Goal: Information Seeking & Learning: Learn about a topic

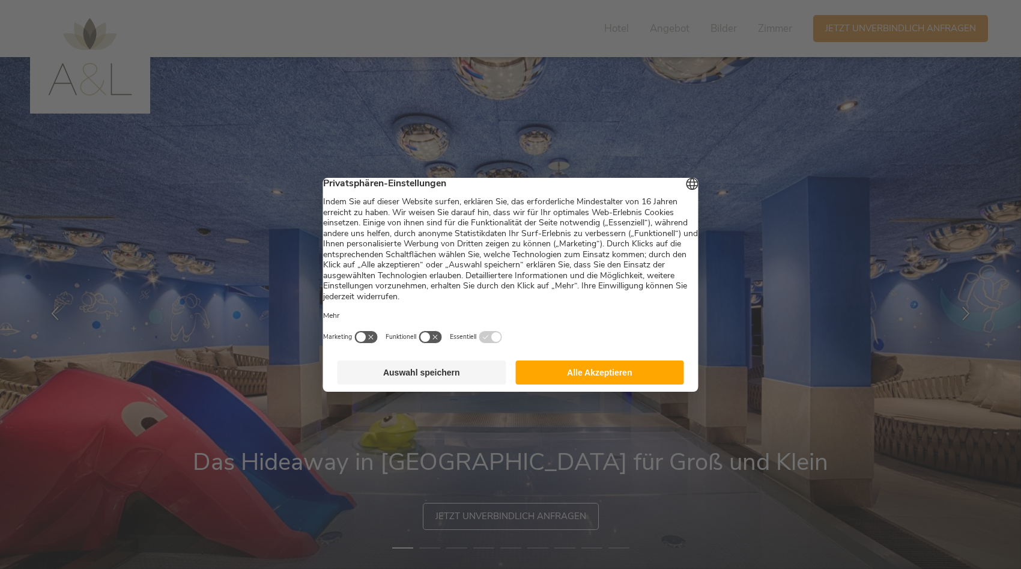
click at [468, 384] on button "Auswahl speichern" at bounding box center [422, 372] width 169 height 24
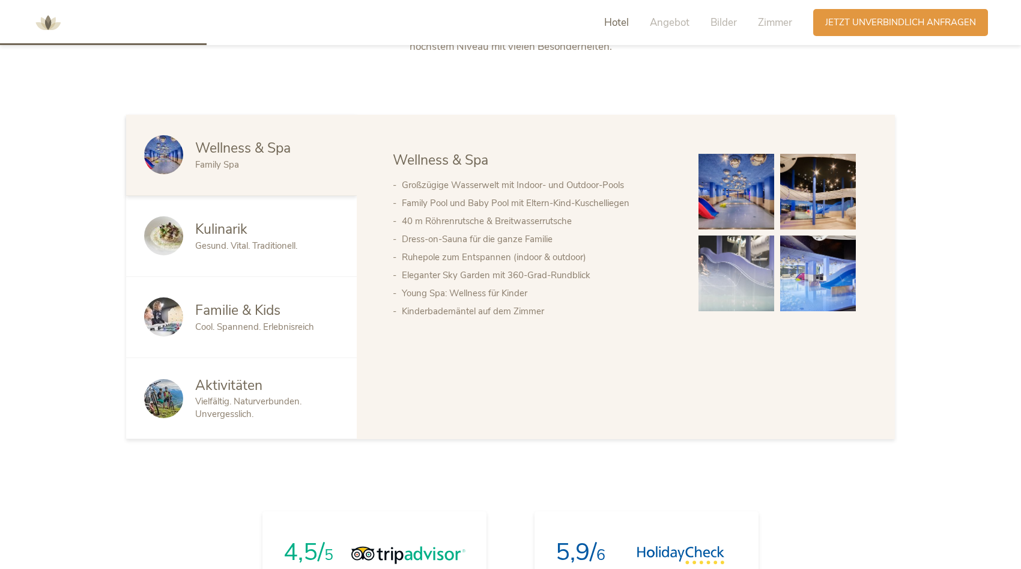
scroll to position [712, 0]
click at [289, 259] on div "Kulinarik Gesund. Vital. Traditionell." at bounding box center [241, 236] width 231 height 81
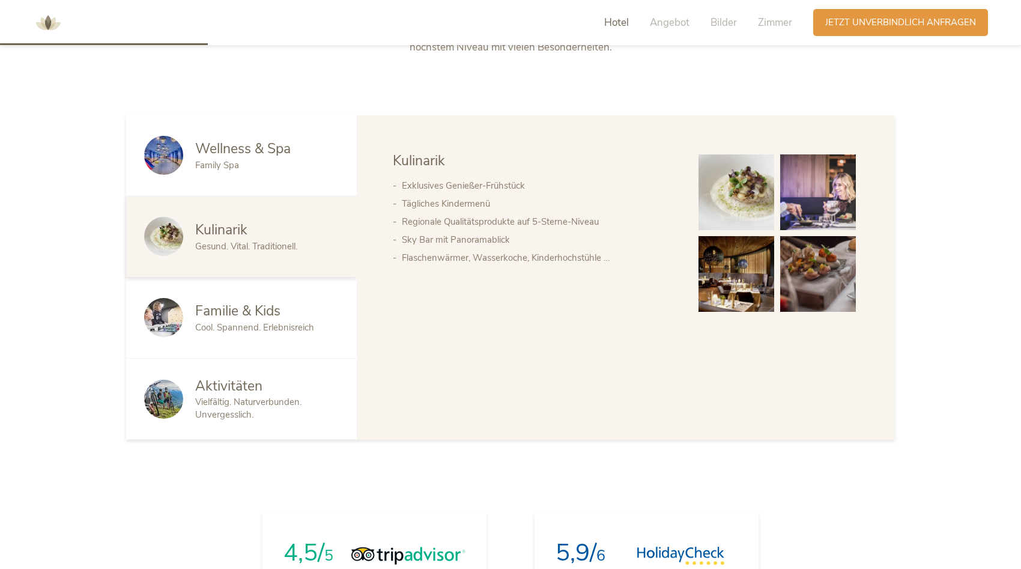
click at [283, 299] on div "Familie & Kids Cool. Spannend. Erlebnisreich" at bounding box center [241, 317] width 231 height 81
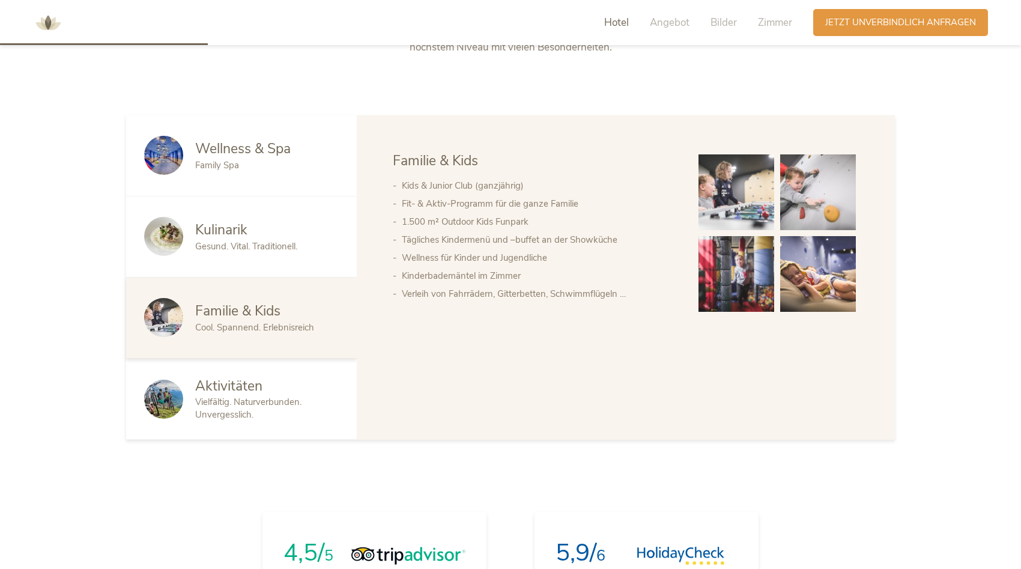
click at [279, 370] on div "Aktivitäten Vielfältig. Naturverbunden. Unvergesslich." at bounding box center [241, 399] width 231 height 81
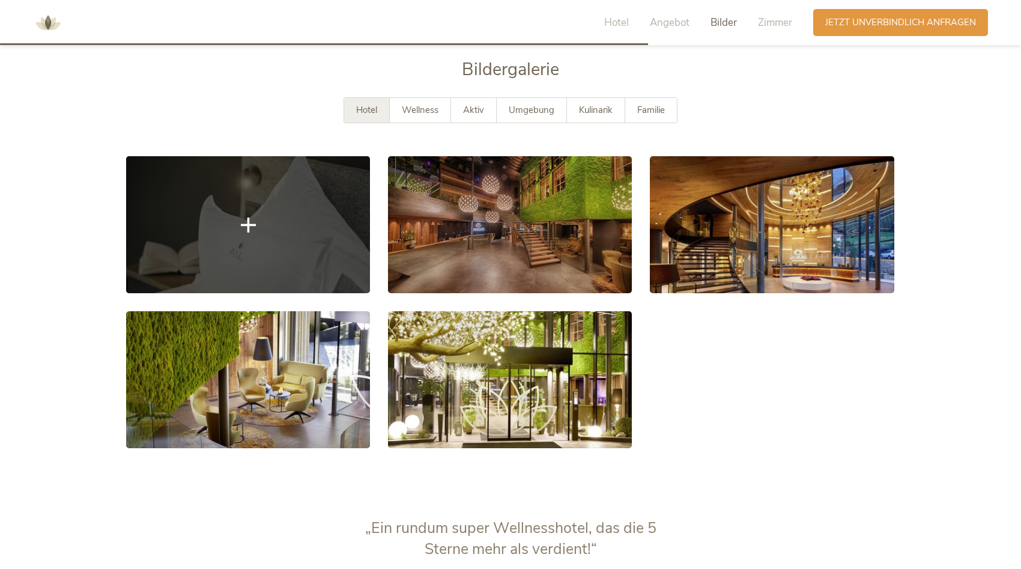
scroll to position [2220, 0]
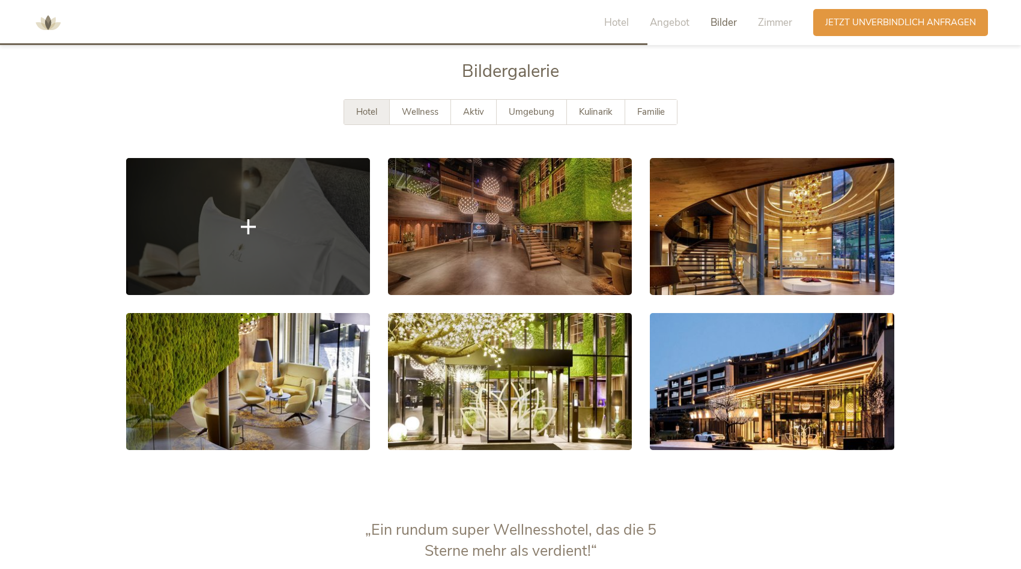
click at [282, 244] on link at bounding box center [248, 226] width 244 height 137
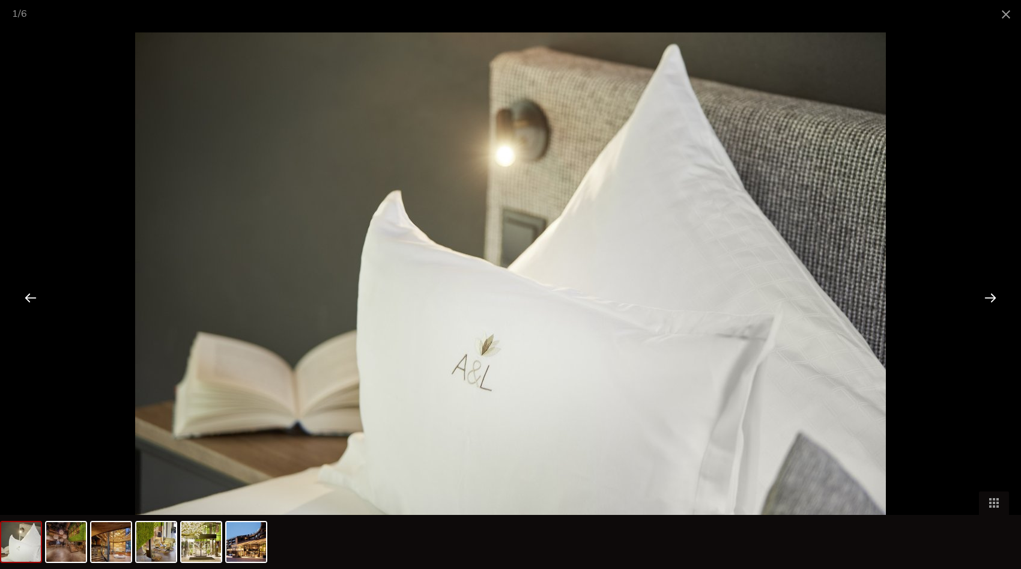
click at [994, 300] on div at bounding box center [990, 297] width 37 height 37
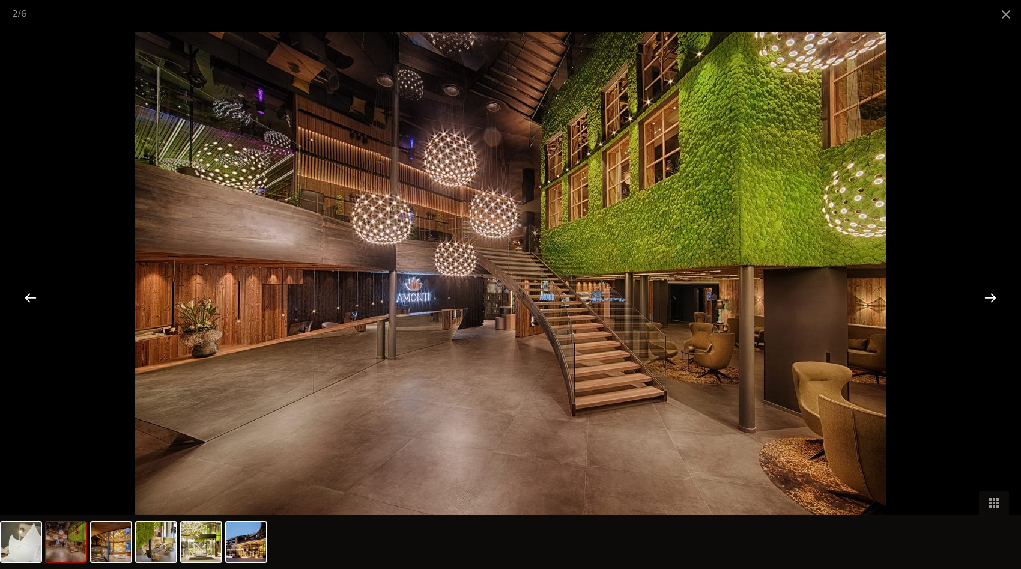
click at [994, 300] on div at bounding box center [990, 297] width 37 height 37
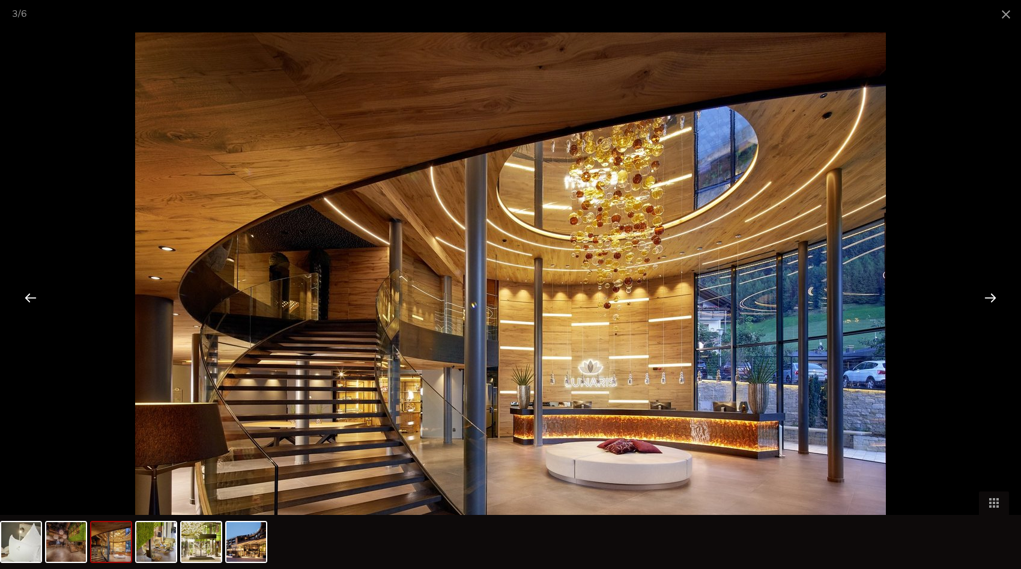
click at [994, 300] on div at bounding box center [990, 297] width 37 height 37
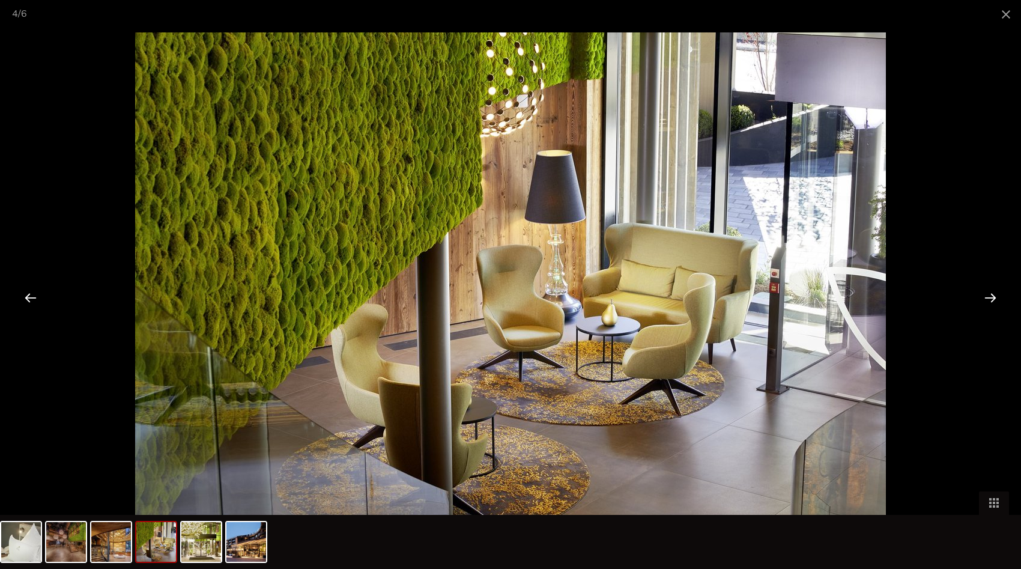
click at [994, 300] on div at bounding box center [990, 297] width 37 height 37
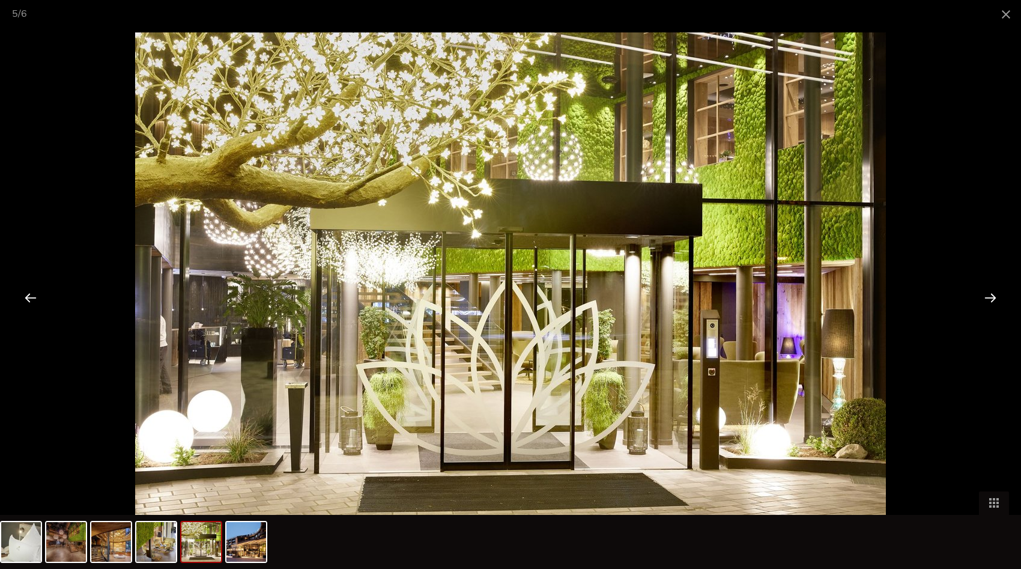
click at [994, 300] on div at bounding box center [990, 297] width 37 height 37
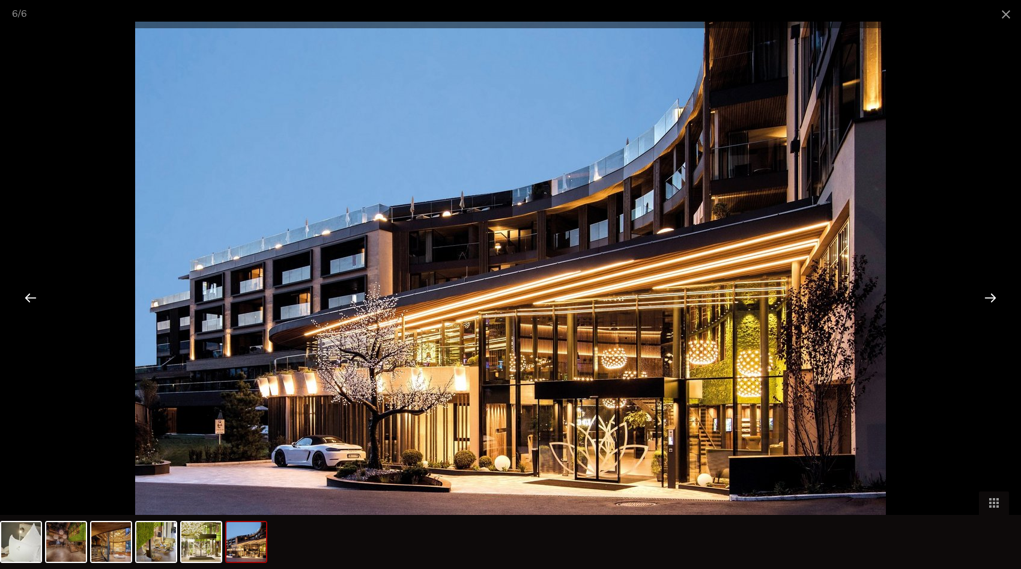
click at [994, 300] on div at bounding box center [990, 297] width 37 height 37
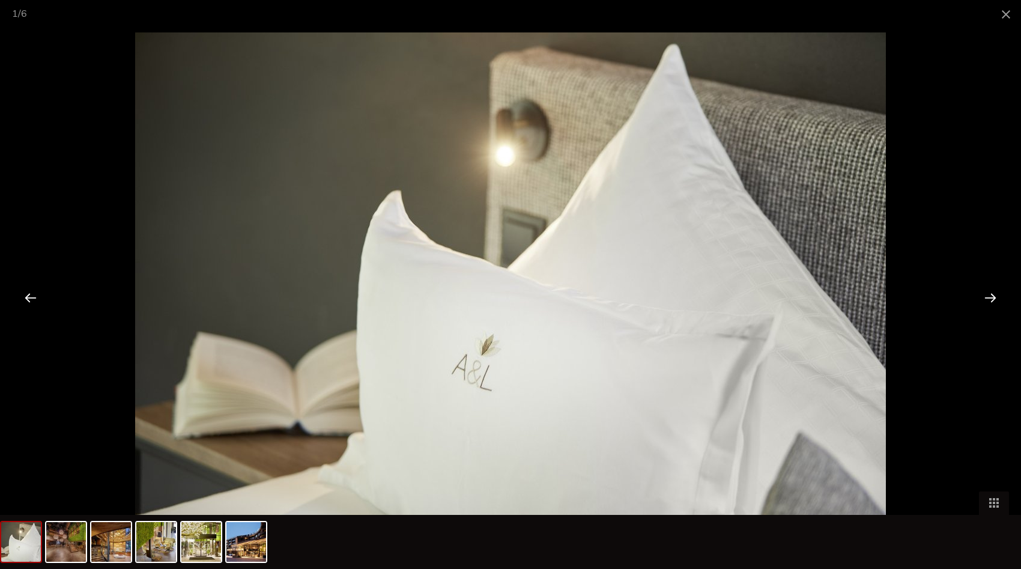
click at [994, 300] on div at bounding box center [990, 297] width 37 height 37
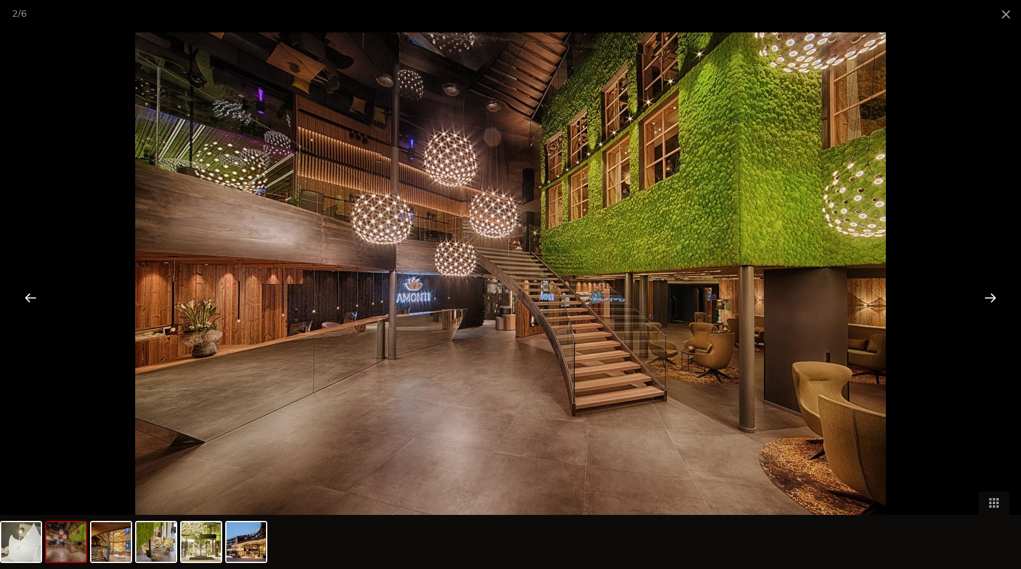
click at [994, 300] on div at bounding box center [990, 297] width 37 height 37
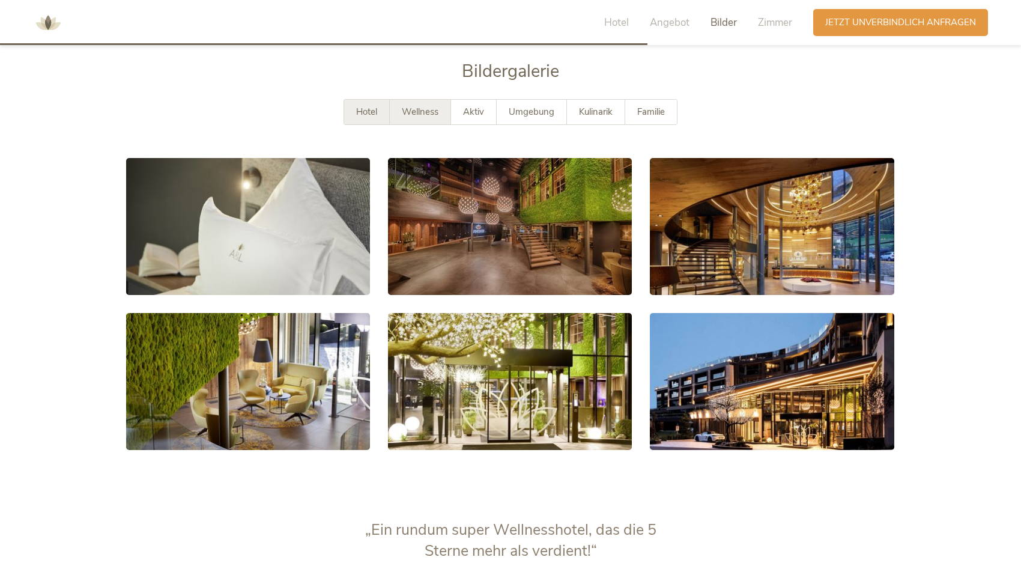
click at [413, 106] on span "Wellness" at bounding box center [420, 112] width 37 height 12
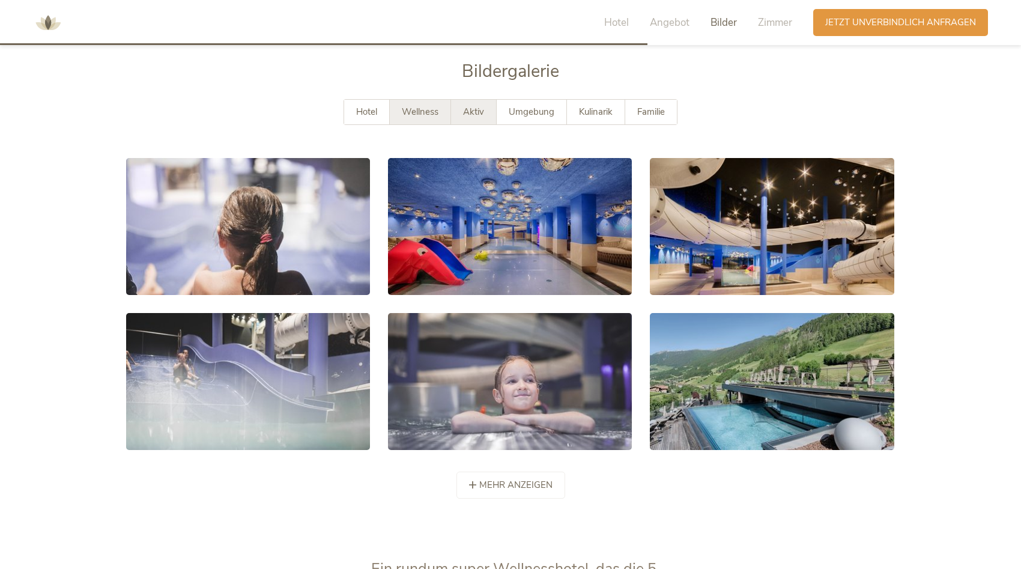
click at [467, 106] on span "Aktiv" at bounding box center [473, 112] width 21 height 12
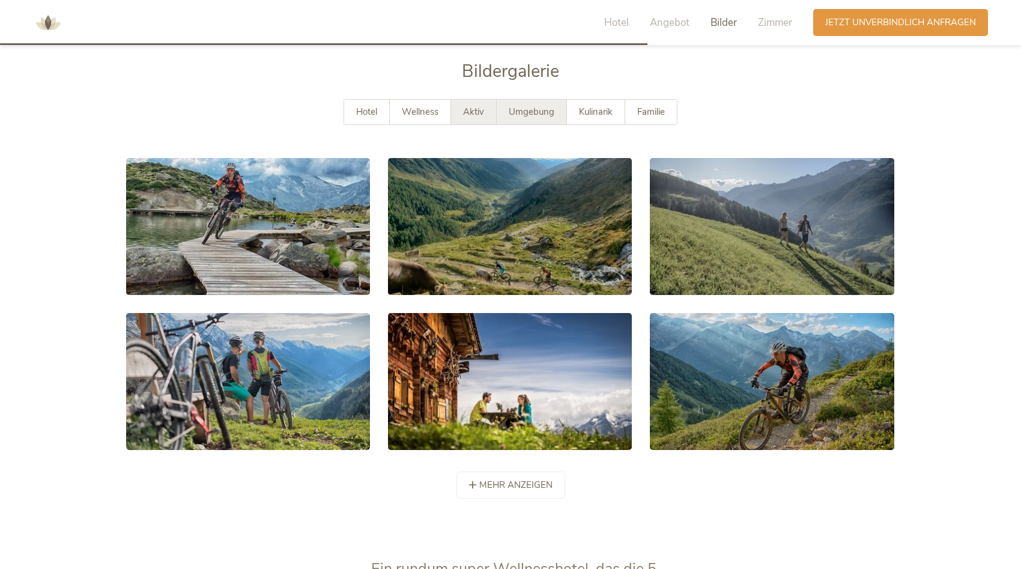
click at [514, 106] on span "Umgebung" at bounding box center [532, 112] width 46 height 12
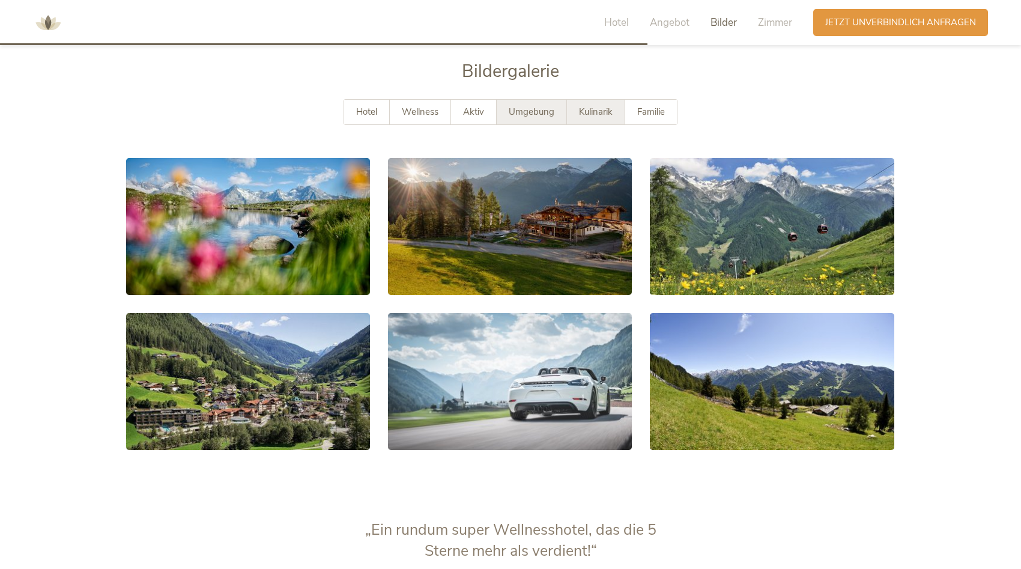
click at [577, 100] on div "Kulinarik" at bounding box center [596, 112] width 58 height 25
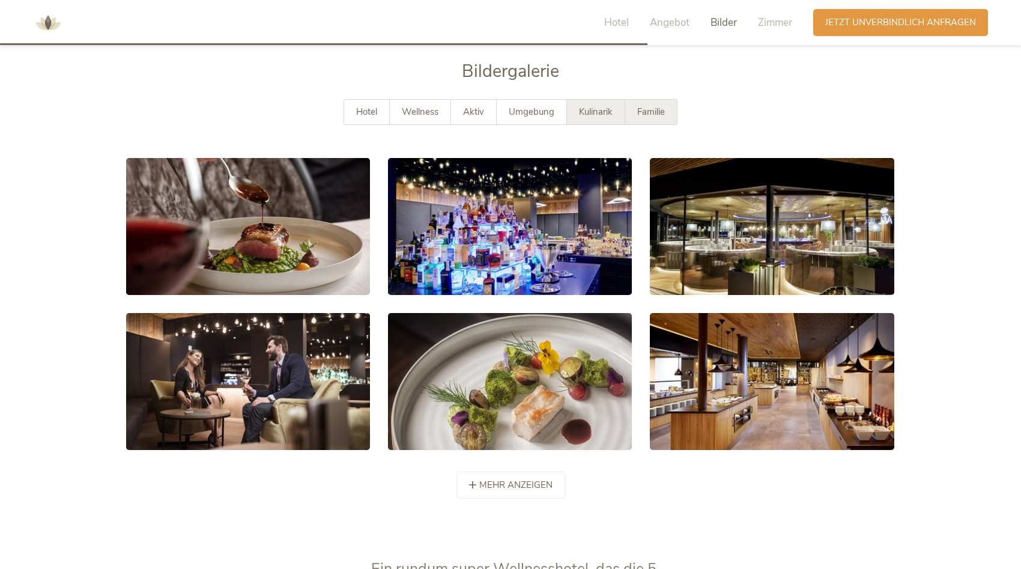
click at [630, 100] on div "Familie" at bounding box center [651, 112] width 52 height 25
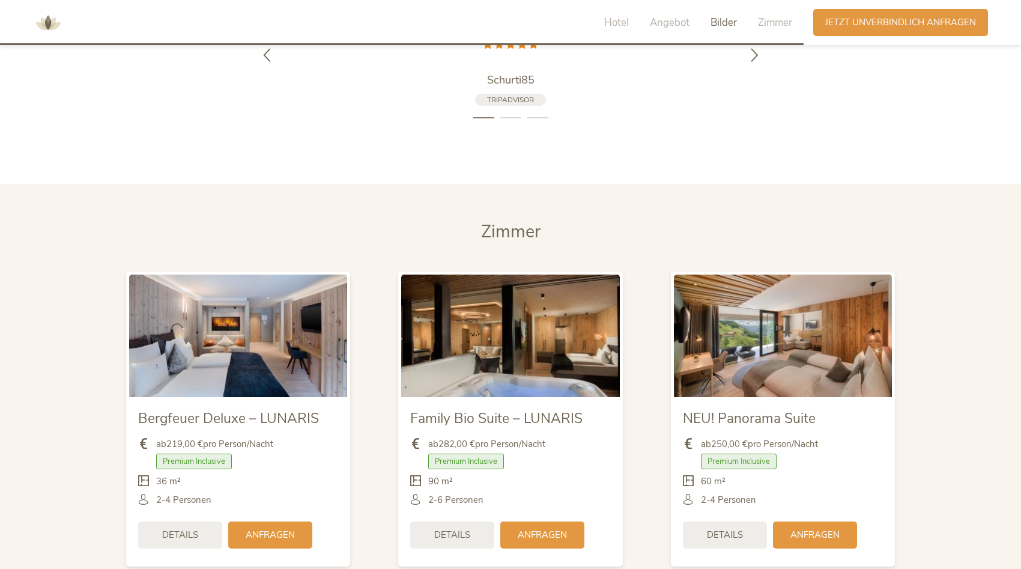
scroll to position [2758, 0]
